Goal: Find contact information: Find contact information

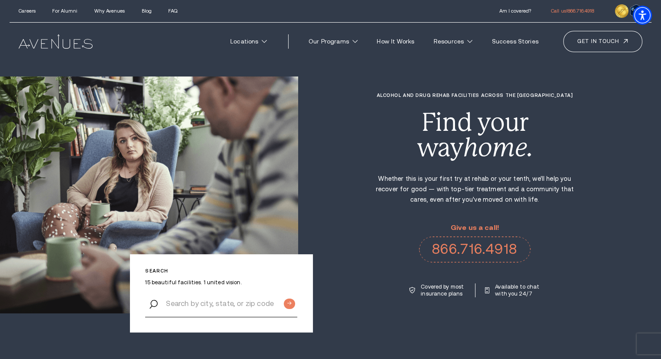
click at [507, 290] on p "Available to chat with you 24/7" at bounding box center [517, 291] width 45 height 14
click at [500, 286] on p "Available to chat with you 24/7" at bounding box center [517, 291] width 45 height 14
click at [645, 330] on button "Open LiveChat chat widget" at bounding box center [645, 339] width 26 height 26
click at [647, 333] on div "Open LiveChat chat widget" at bounding box center [644, 338] width 15 height 15
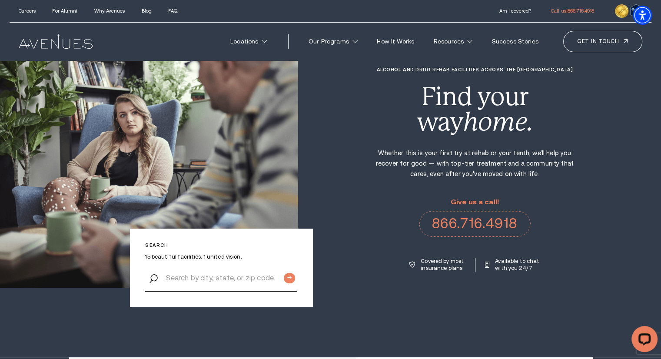
scroll to position [24, 0]
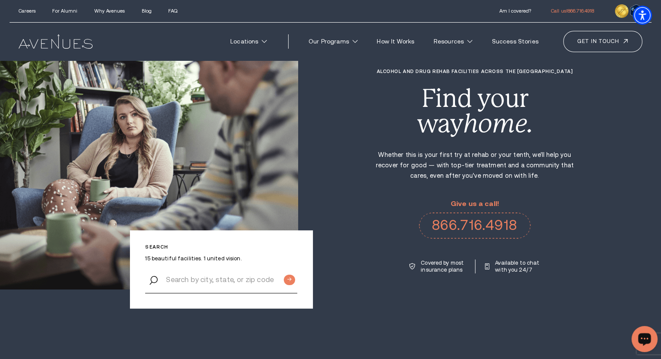
click at [641, 337] on div "Open LiveChat chat widget" at bounding box center [644, 338] width 15 height 15
click at [600, 37] on link "Get in touch" at bounding box center [603, 41] width 79 height 21
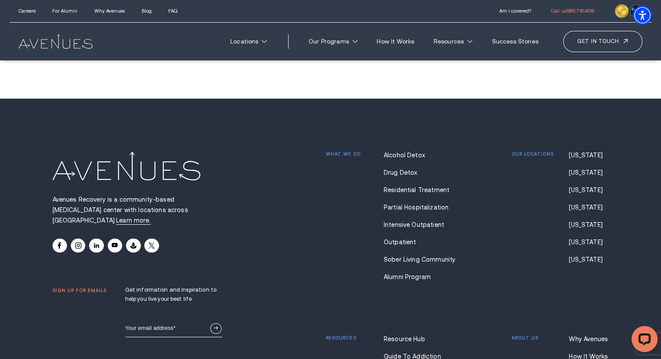
scroll to position [6379, 0]
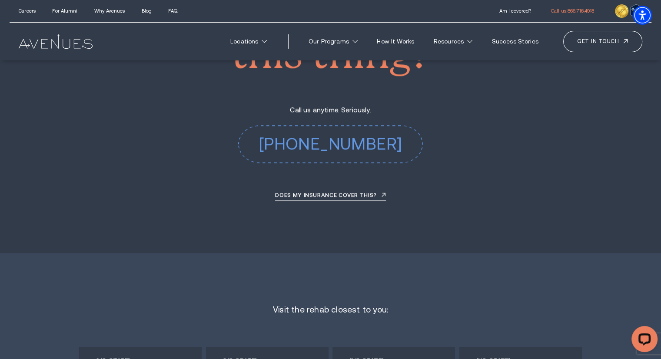
scroll to position [4153, 0]
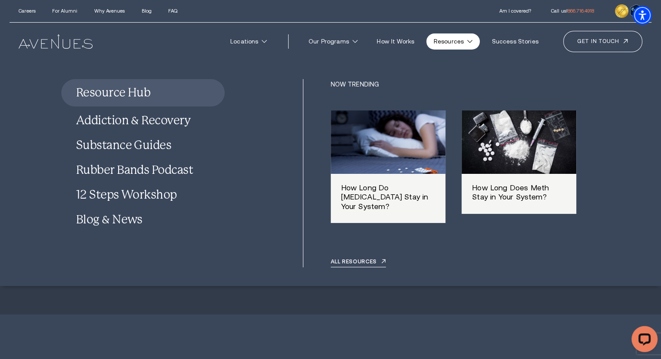
click at [454, 41] on link "Resources" at bounding box center [453, 41] width 53 height 16
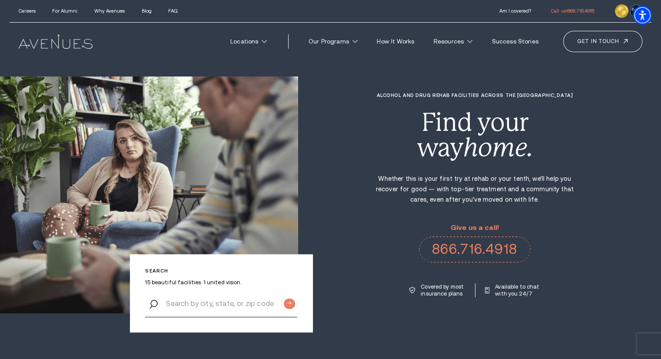
click at [500, 287] on p "Available to chat with you 24/7" at bounding box center [517, 291] width 45 height 14
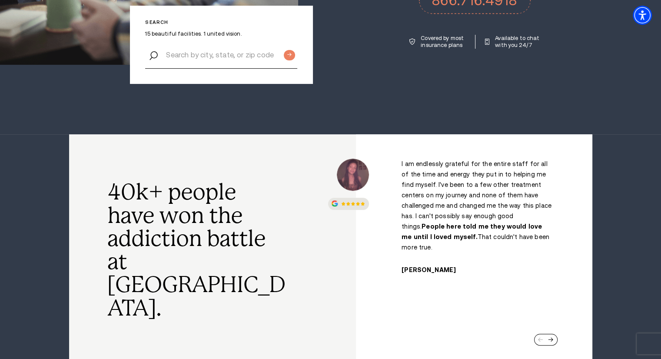
scroll to position [250, 0]
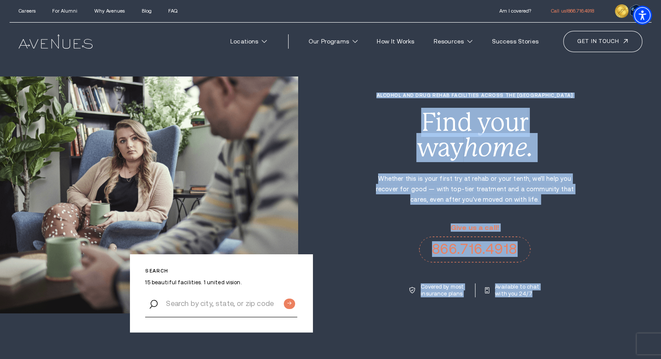
drag, startPoint x: 407, startPoint y: 94, endPoint x: 557, endPoint y: 294, distance: 250.0
click at [557, 294] on div "Alcohol and Drug Rehab Facilities across the US Find your way home. Whether thi…" at bounding box center [479, 195] width 363 height 205
copy div "Alcohol and Drug Rehab Facilities across the US Find your way home. Whether thi…"
click at [611, 39] on link "Get in touch" at bounding box center [603, 41] width 79 height 21
